Goal: Check status: Check status

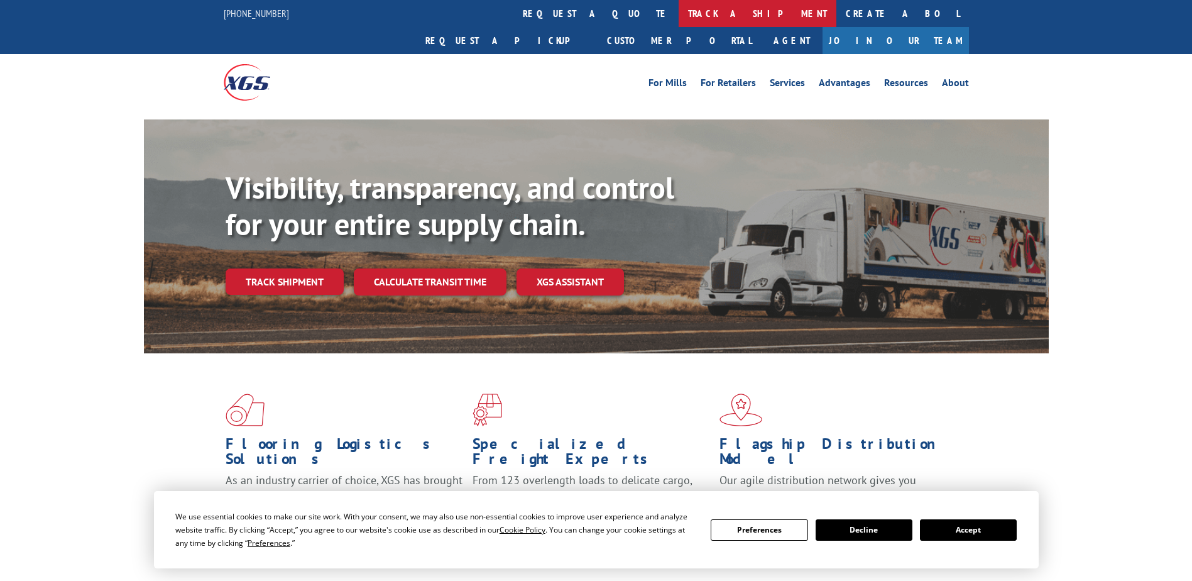
click at [679, 16] on link "track a shipment" at bounding box center [758, 13] width 158 height 27
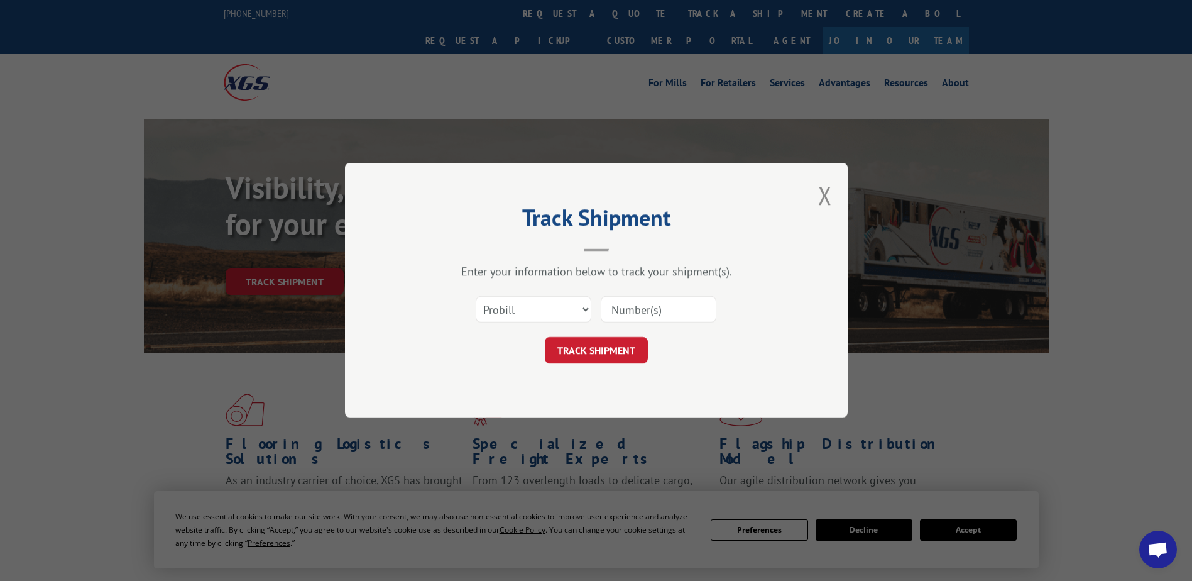
click at [605, 319] on input at bounding box center [659, 310] width 116 height 26
paste input "17559925"
type input "17559925"
click at [601, 338] on button "TRACK SHIPMENT" at bounding box center [596, 350] width 103 height 26
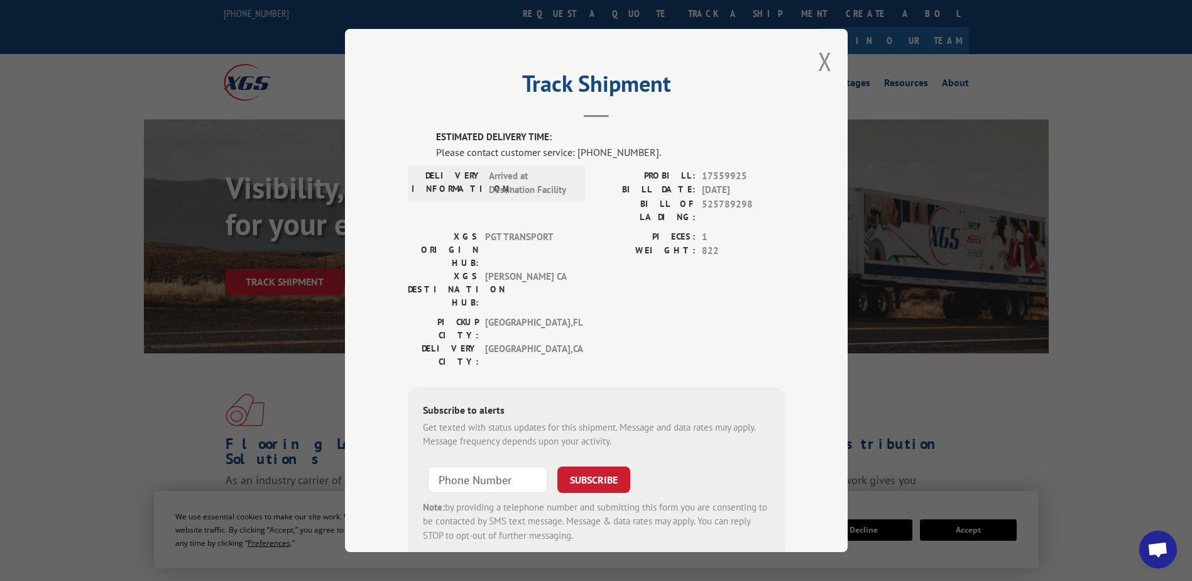
click at [616, 157] on div "Please contact customer service: [PHONE_NUMBER]." at bounding box center [610, 152] width 349 height 15
drag, startPoint x: 574, startPoint y: 153, endPoint x: 638, endPoint y: 153, distance: 64.1
click at [638, 153] on div "Please contact customer service: [PHONE_NUMBER]." at bounding box center [610, 152] width 349 height 15
copy div "[PHONE_NUMBER]"
click at [818, 53] on button "Close modal" at bounding box center [825, 61] width 14 height 33
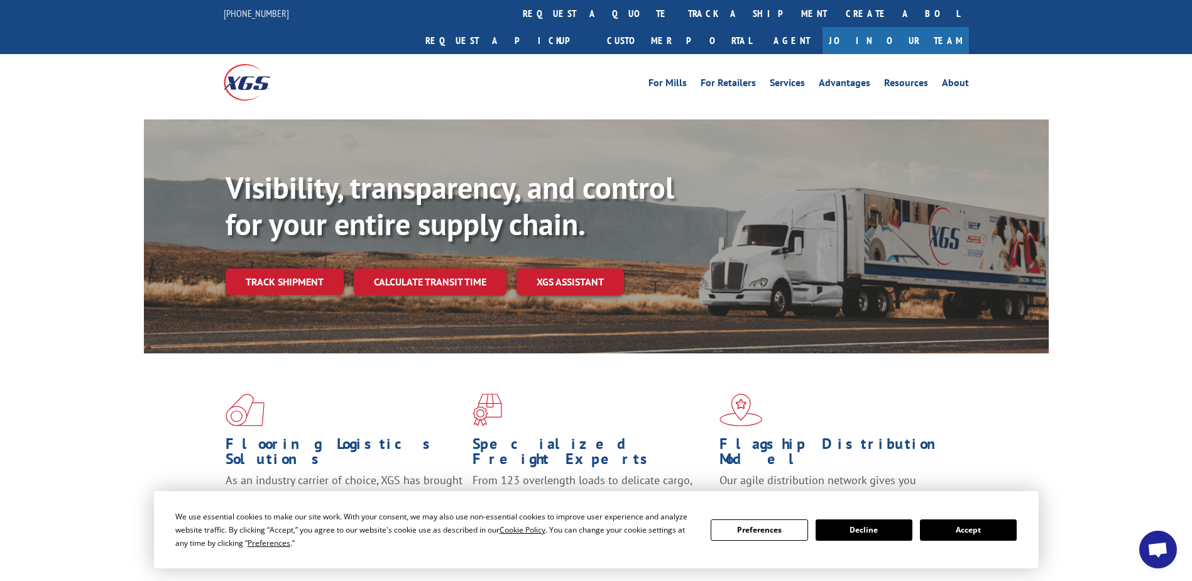
click at [966, 530] on button "Accept" at bounding box center [968, 529] width 97 height 21
